Goal: Task Accomplishment & Management: Use online tool/utility

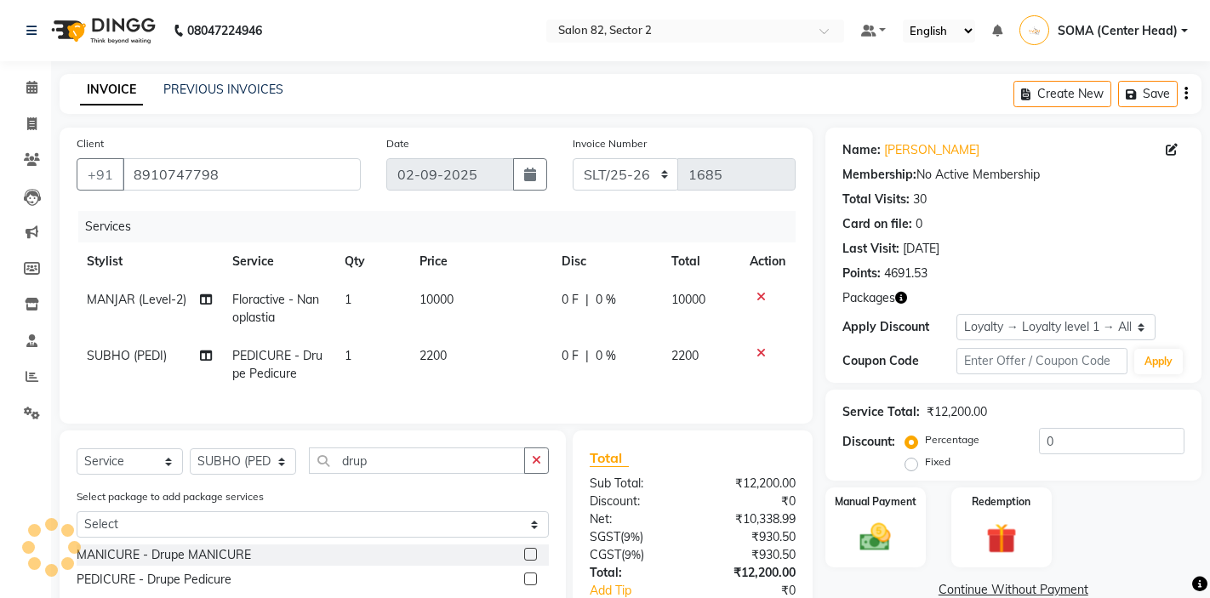
select select "service"
select select "33747"
select select "1: Object"
click at [283, 462] on select "Select Stylist AKTAR (level-1) ARZOO (level-2) BUNNY (level-1) FAIZAL (level-2)…" at bounding box center [243, 461] width 106 height 26
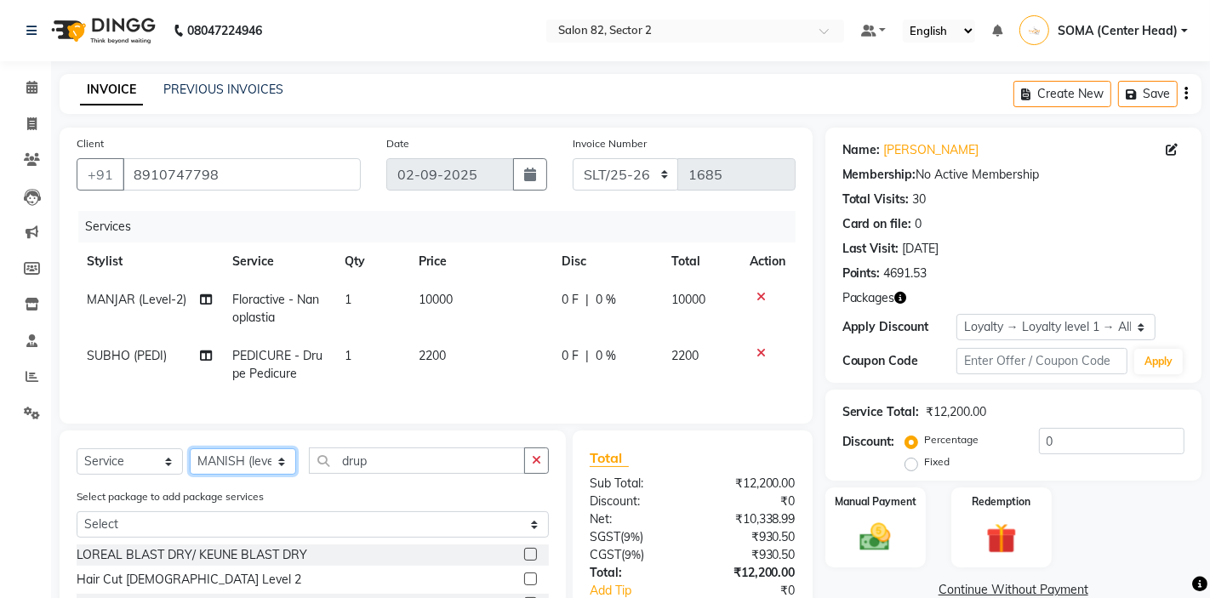
select select "33727"
click at [537, 454] on icon "button" at bounding box center [536, 460] width 9 height 12
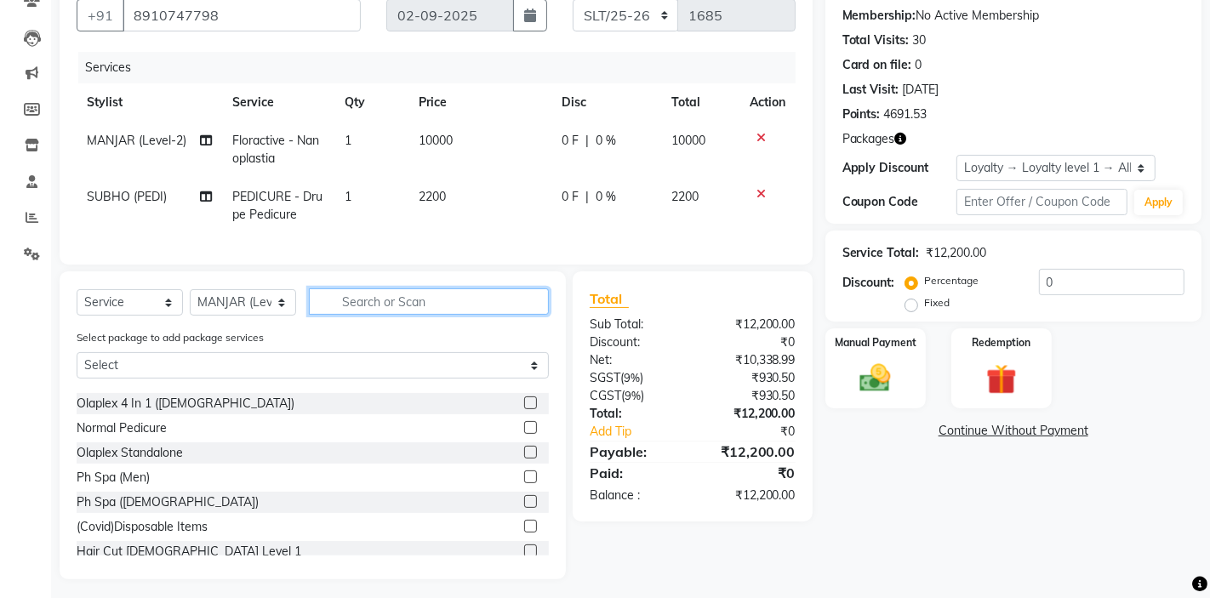
scroll to position [146, 0]
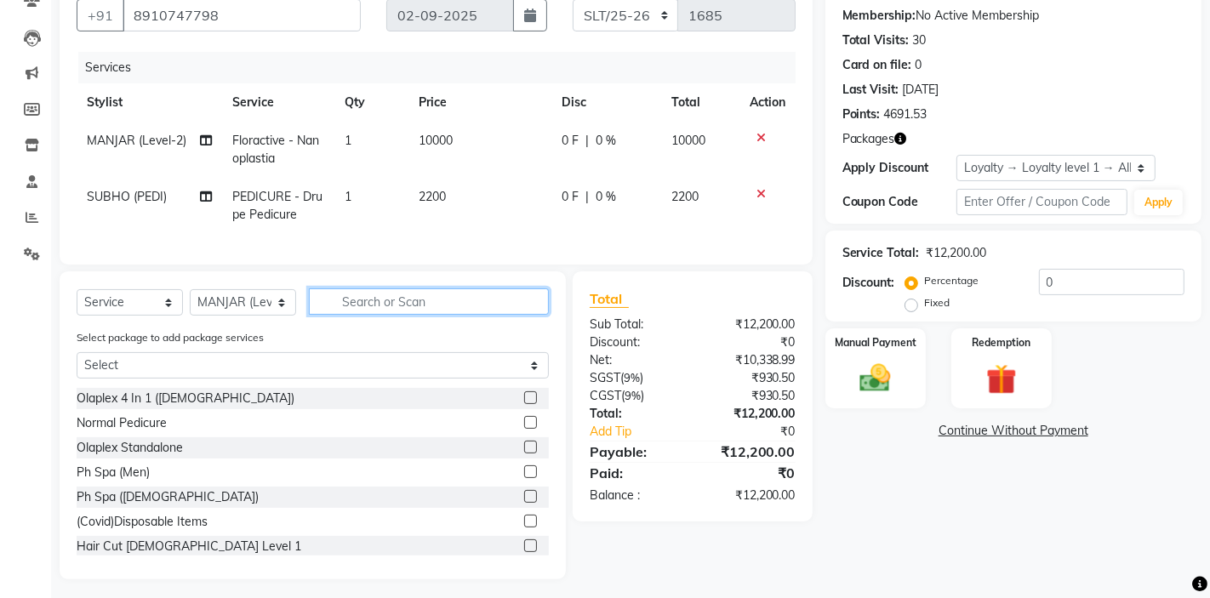
type input "o"
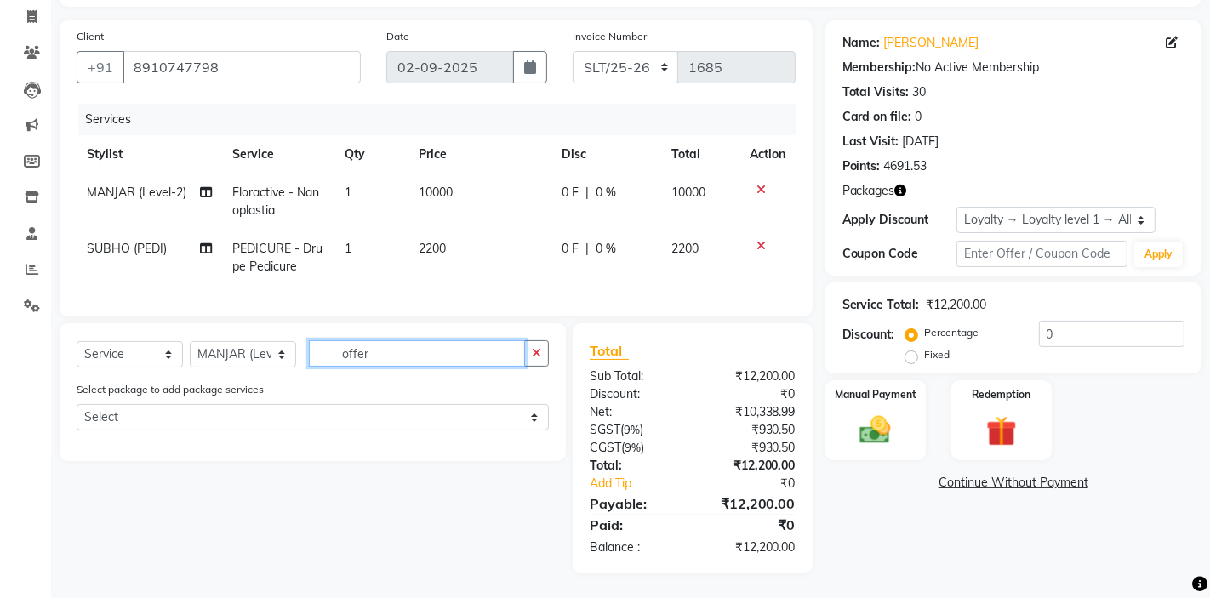
scroll to position [159, 0]
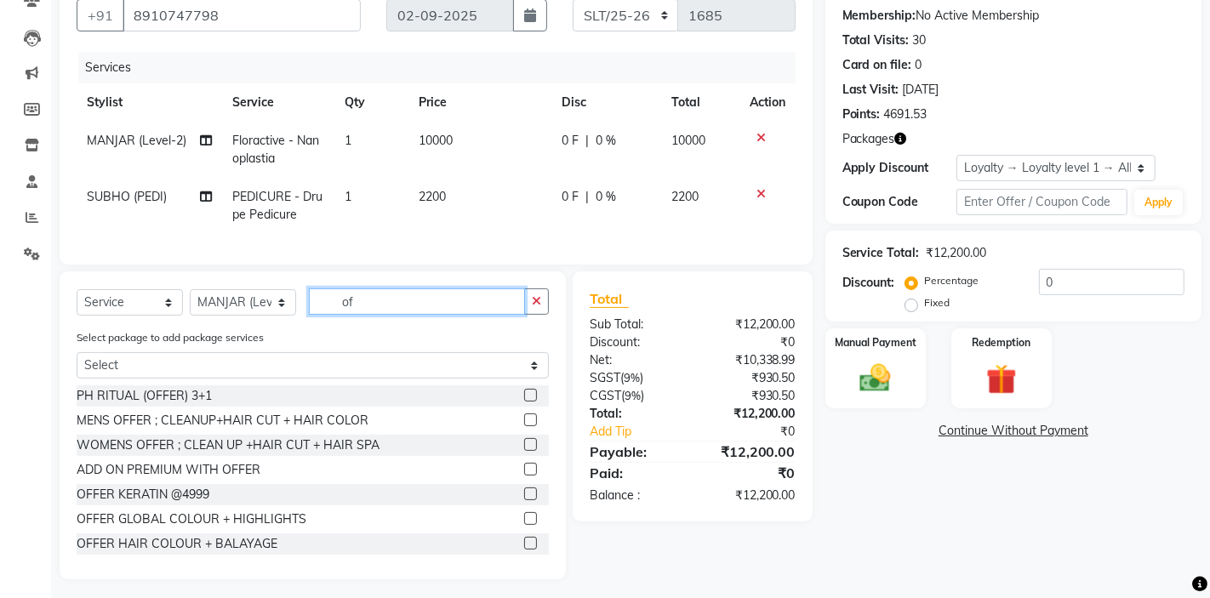
type input "o"
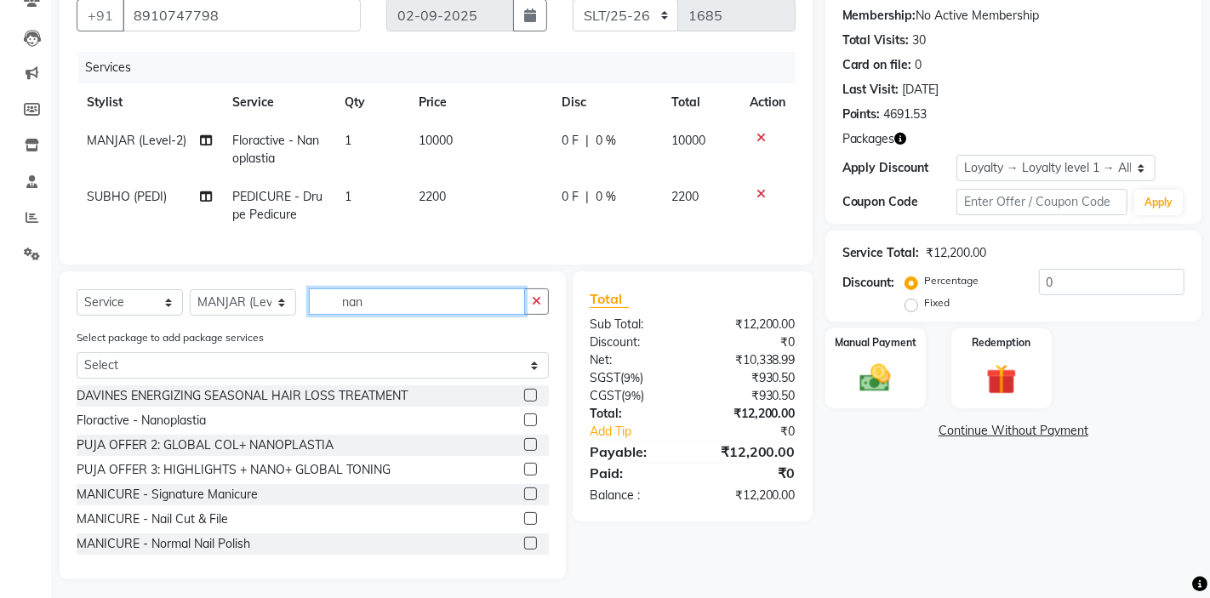
scroll to position [107, 0]
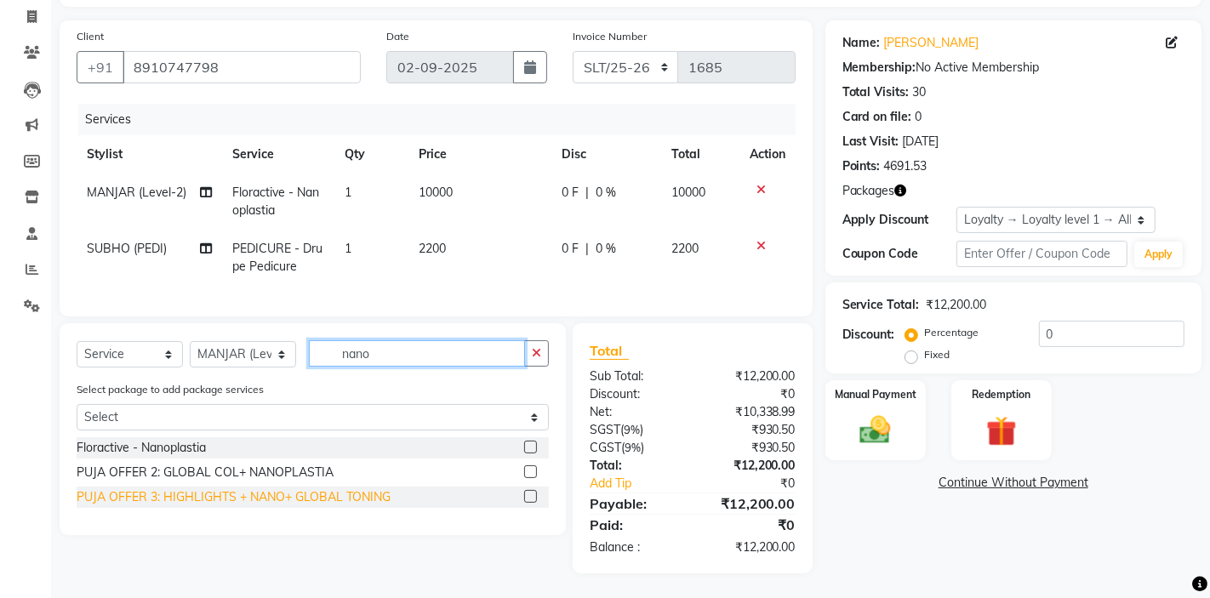
type input "nano"
click at [300, 492] on div "PUJA OFFER 3: HIGHLIGHTS + NANO+ GLOBAL TONING" at bounding box center [234, 497] width 314 height 18
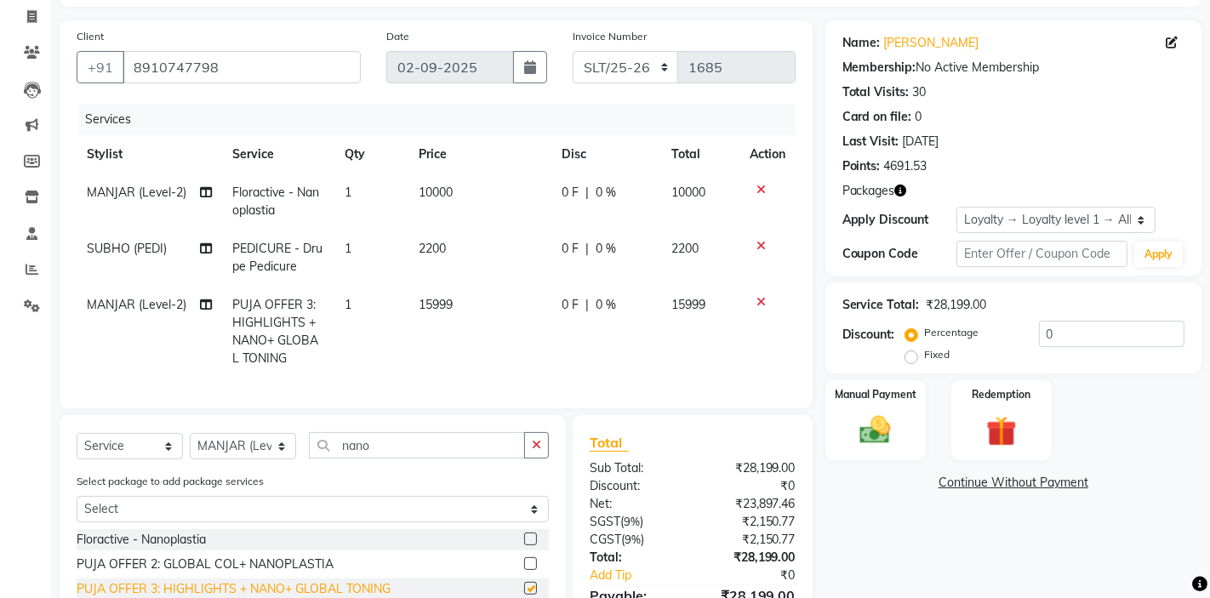
checkbox input "false"
click at [762, 300] on icon at bounding box center [760, 302] width 9 height 12
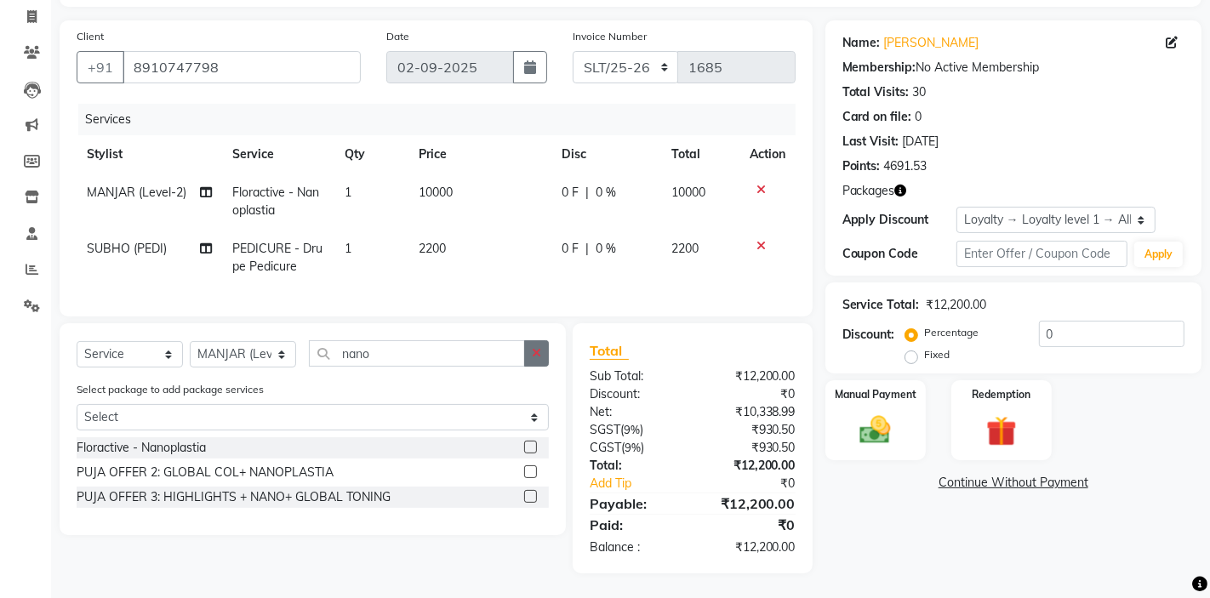
click at [542, 348] on button "button" at bounding box center [536, 353] width 25 height 26
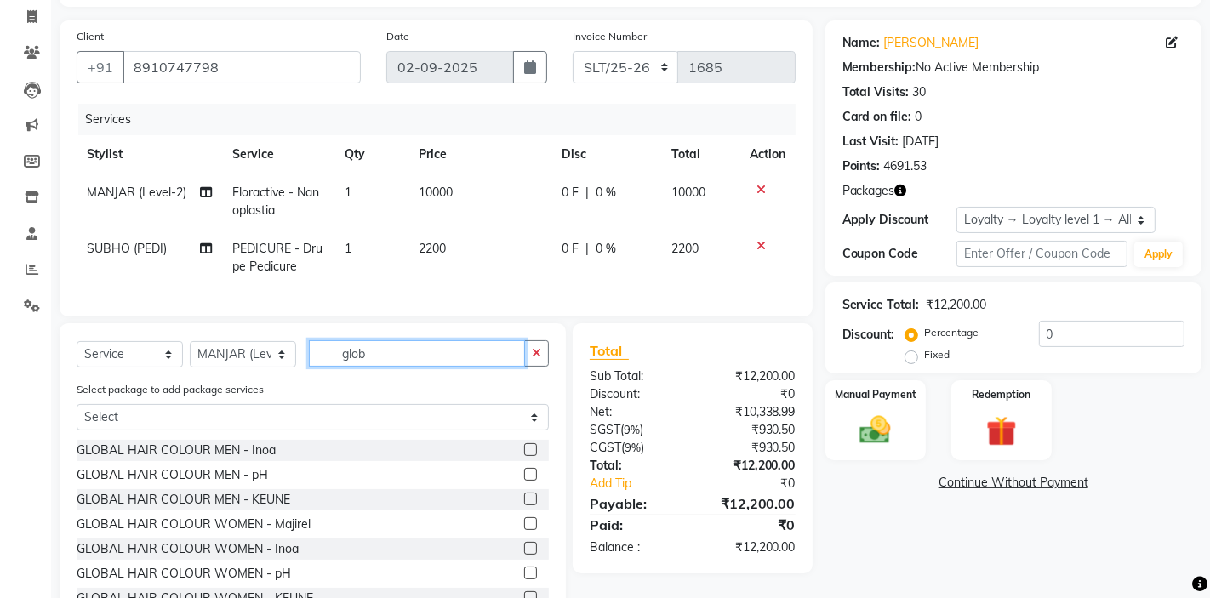
scroll to position [100, 0]
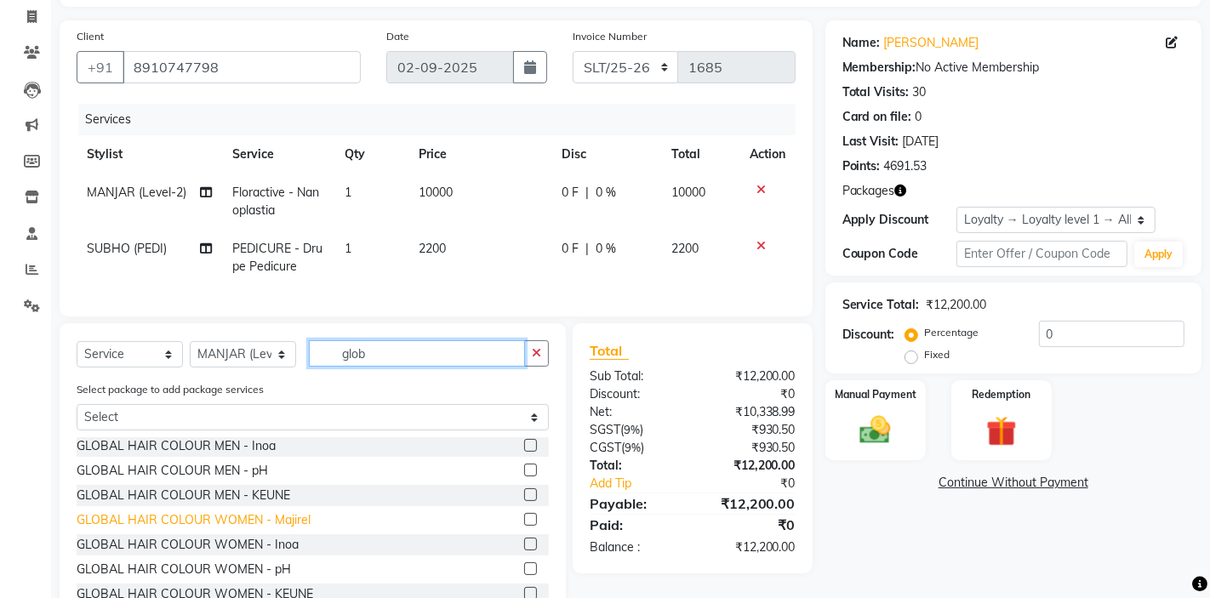
type input "glob"
click at [240, 521] on div "GLOBAL HAIR COLOUR WOMEN - Majirel" at bounding box center [194, 520] width 234 height 18
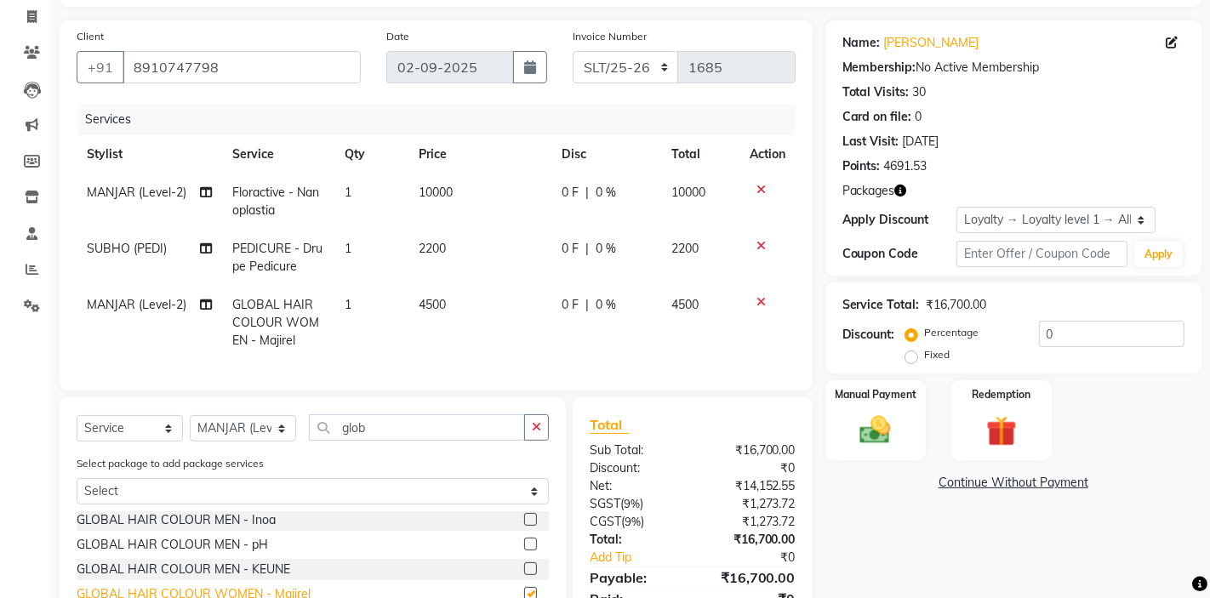
checkbox input "false"
click at [425, 304] on span "4500" at bounding box center [432, 304] width 27 height 15
select select "33727"
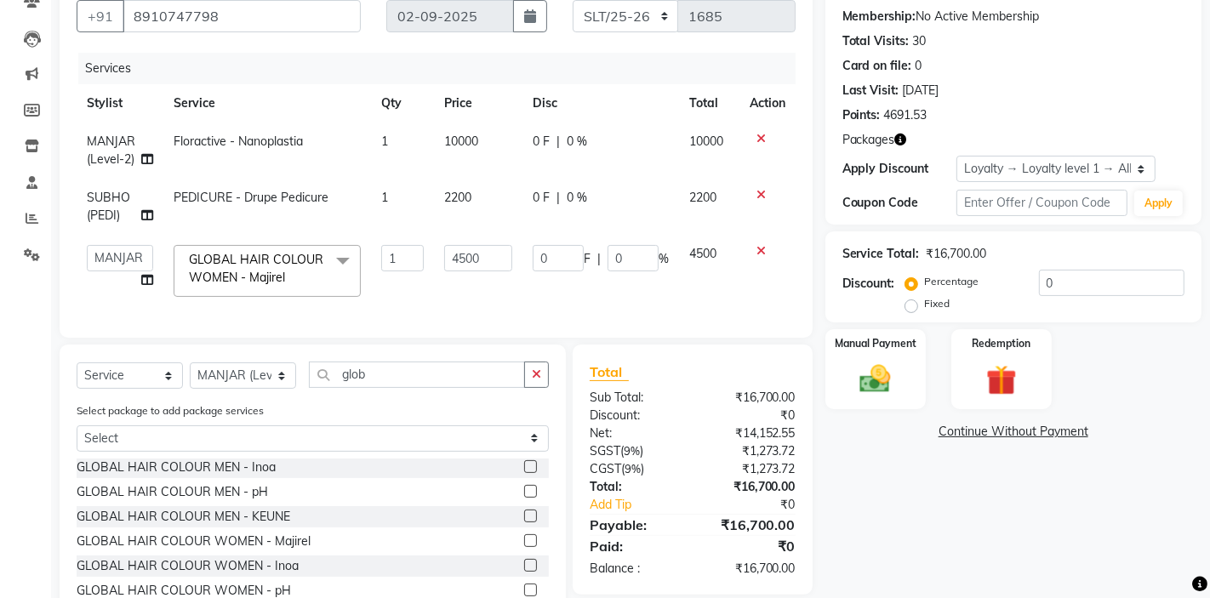
scroll to position [238, 0]
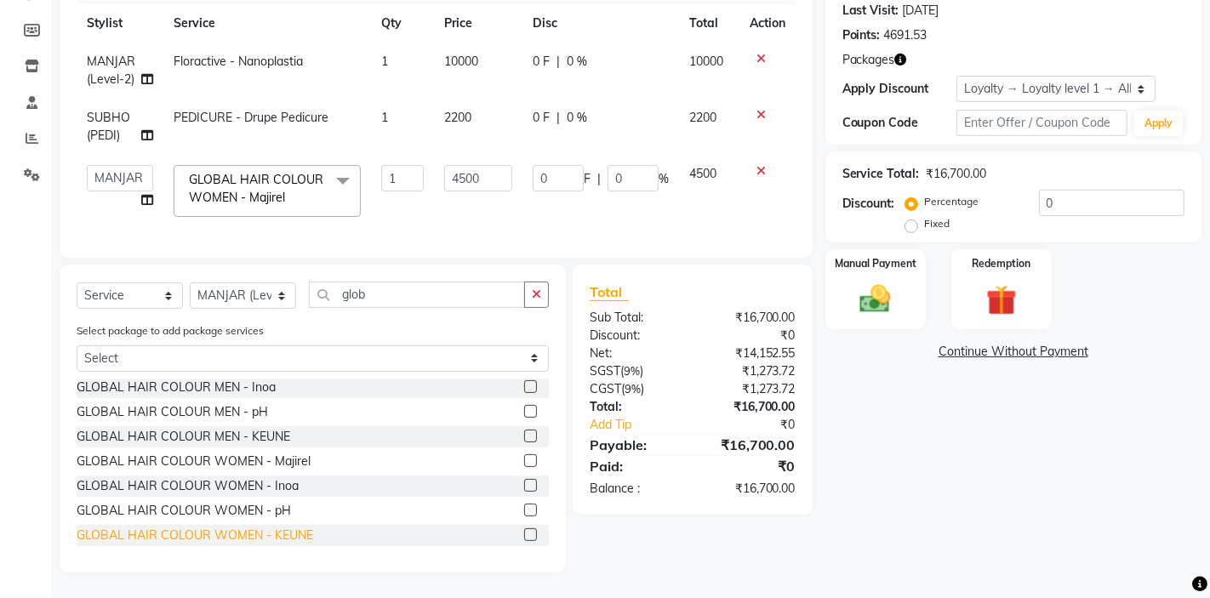
click at [228, 537] on div "GLOBAL HAIR COLOUR WOMEN - KEUNE" at bounding box center [195, 536] width 237 height 18
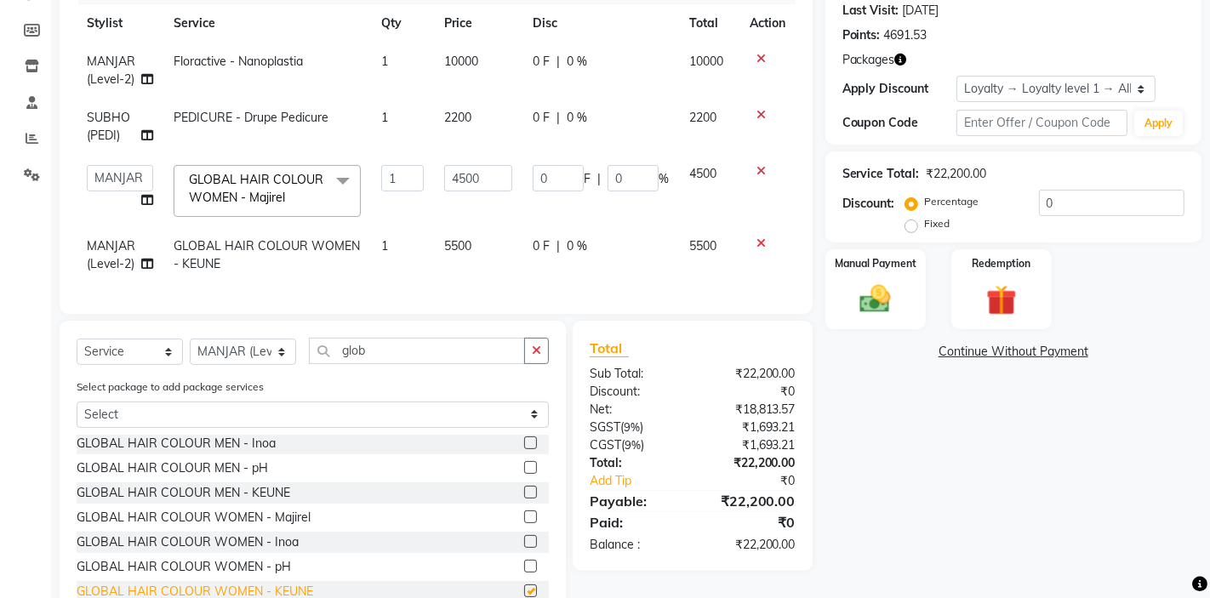
checkbox input "false"
click at [760, 170] on icon at bounding box center [760, 171] width 9 height 12
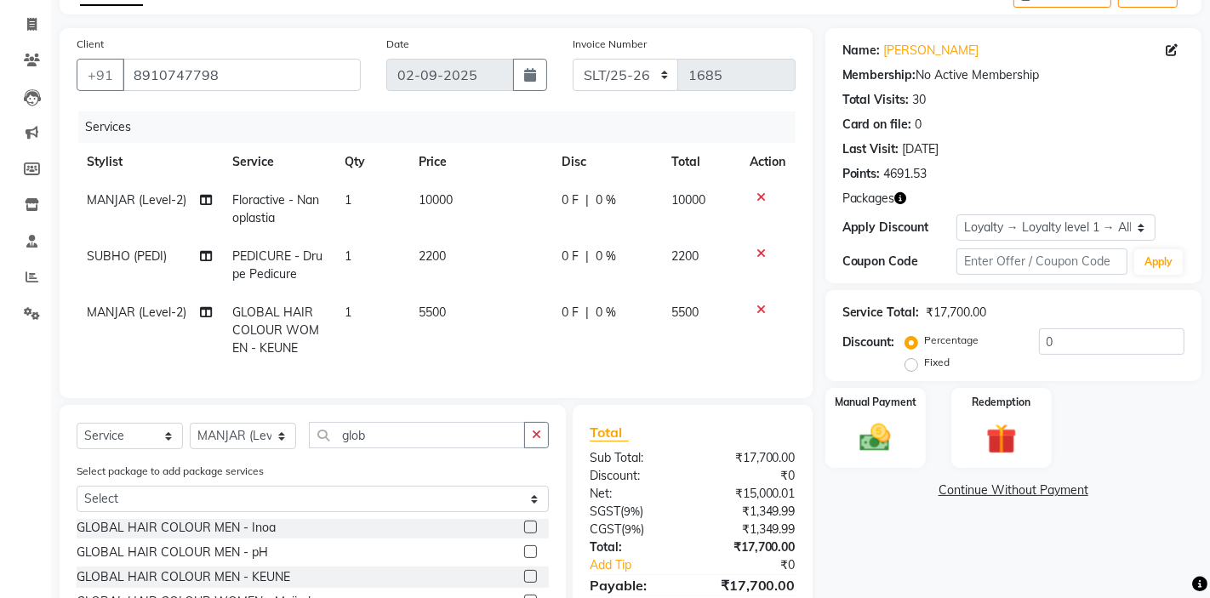
scroll to position [0, 0]
